Goal: Information Seeking & Learning: Learn about a topic

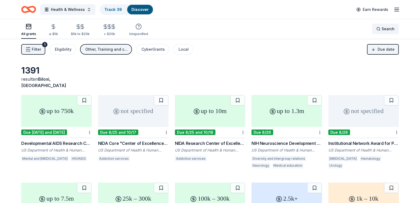
click at [380, 27] on div "Search" at bounding box center [385, 29] width 18 height 6
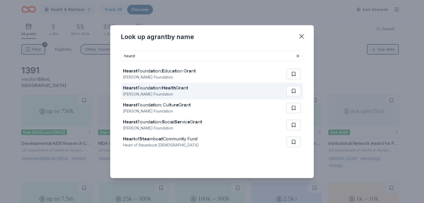
type input "hearst"
click at [176, 88] on strong "th" at bounding box center [174, 87] width 5 height 5
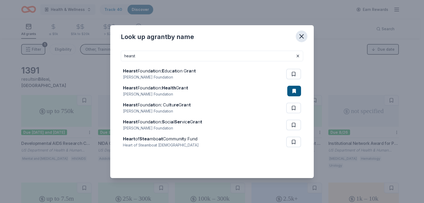
click at [303, 34] on icon "button" at bounding box center [301, 36] width 7 height 7
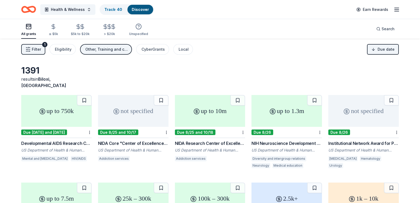
click at [74, 108] on div "up to 750k" at bounding box center [56, 111] width 71 height 32
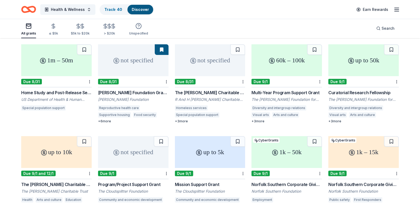
scroll to position [239, 0]
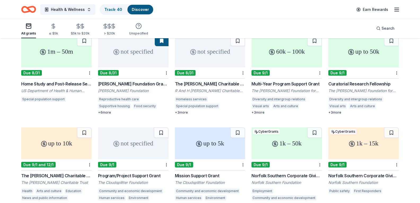
click at [221, 81] on div "The Hitchman Charitable Trust" at bounding box center [210, 84] width 71 height 6
click at [276, 172] on div "Norfolk Southern Corporate Giving: Thriving Communities Grant Program" at bounding box center [287, 175] width 71 height 6
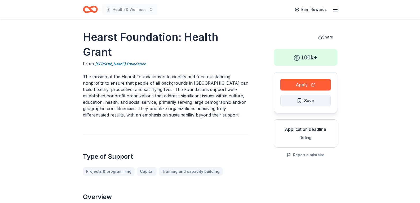
click at [311, 103] on span "Save" at bounding box center [309, 100] width 10 height 7
click at [295, 84] on button "Apply" at bounding box center [305, 85] width 50 height 12
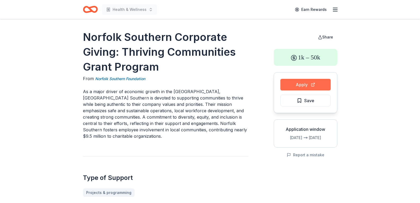
click at [313, 85] on button "Apply" at bounding box center [305, 85] width 50 height 12
click at [310, 101] on span "Save" at bounding box center [309, 100] width 10 height 7
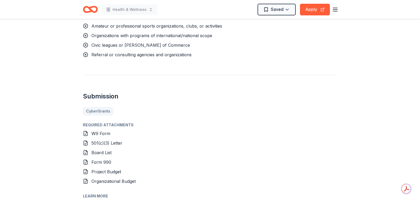
scroll to position [601, 0]
